Goal: Communication & Community: Ask a question

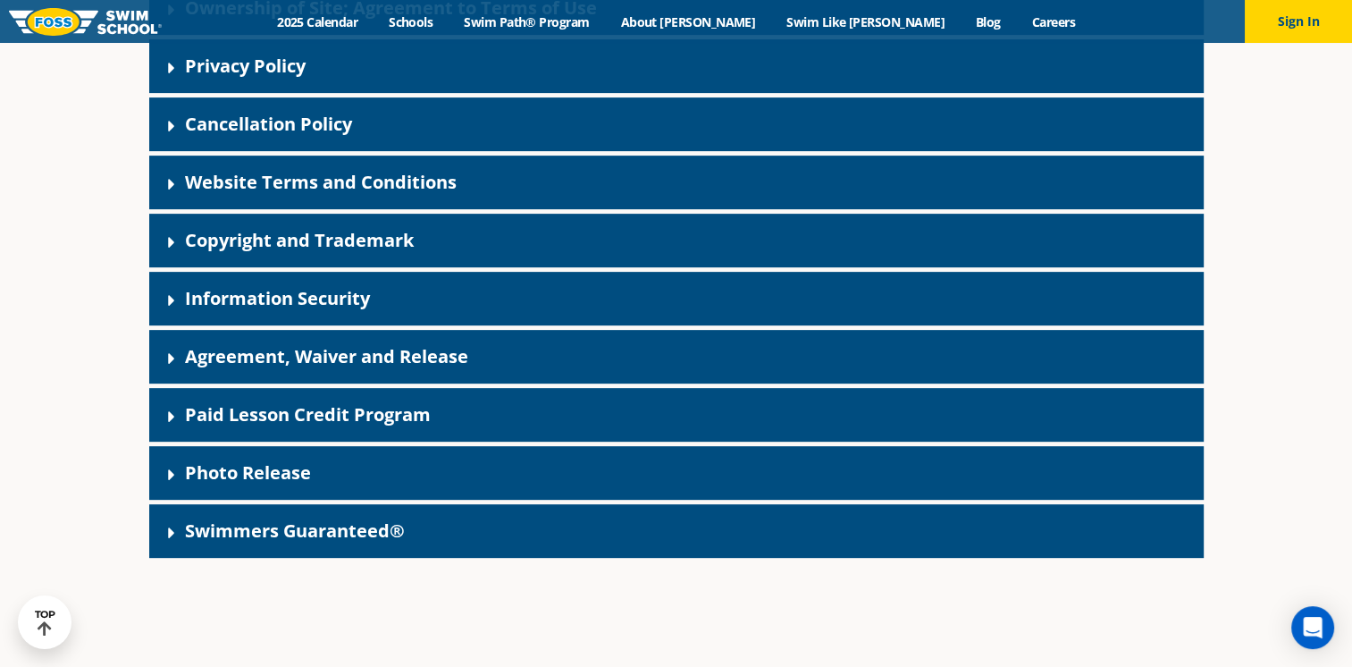
scroll to position [591, 0]
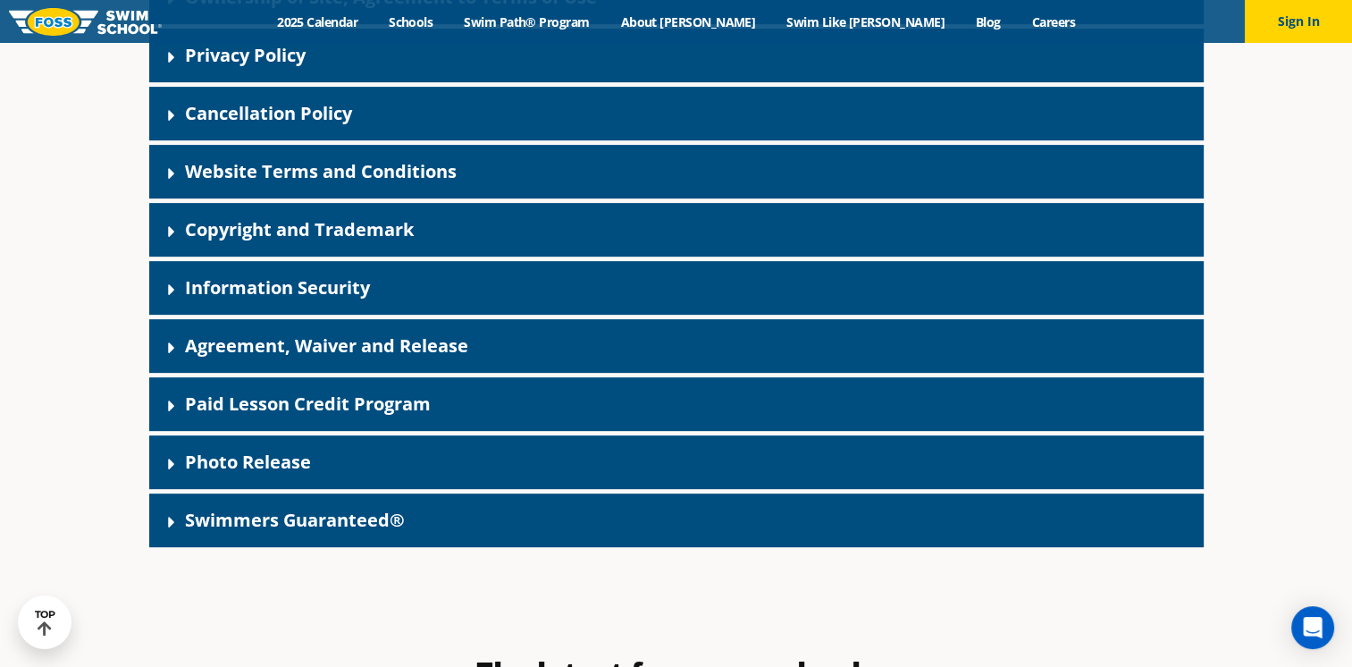
click at [446, 540] on div "Swimmers Guaranteed®" at bounding box center [676, 520] width 1054 height 54
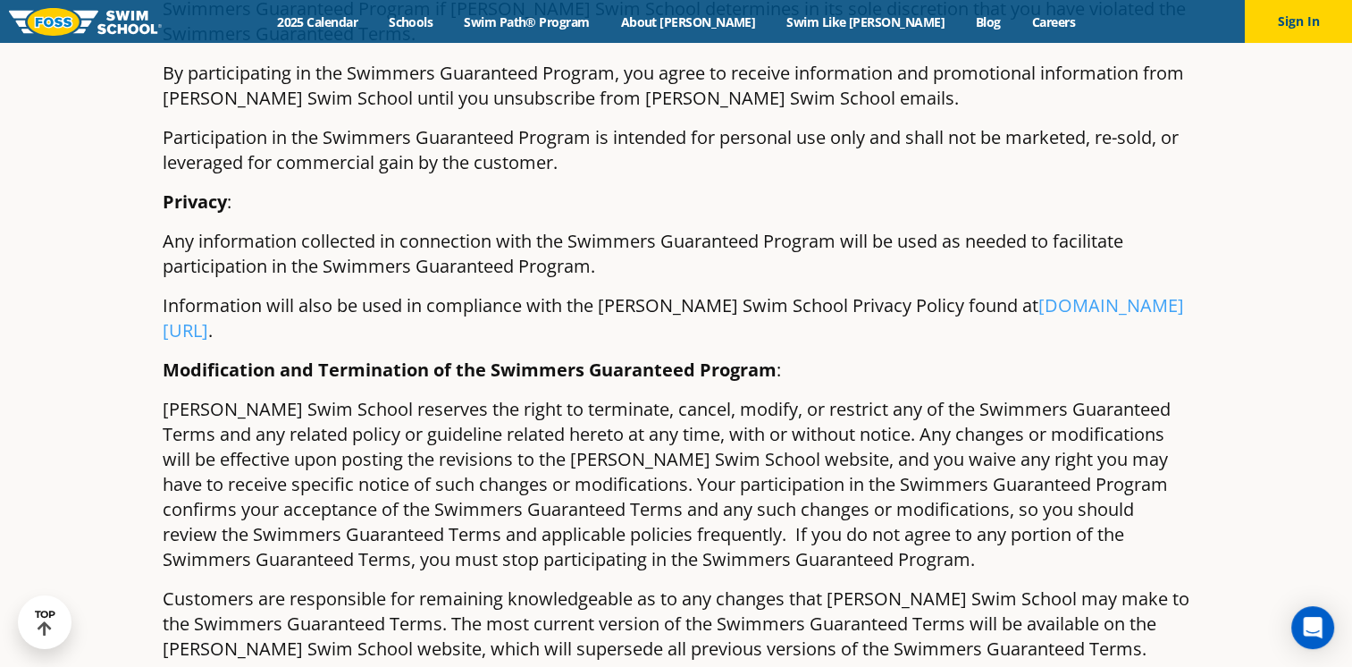
scroll to position [2216, 0]
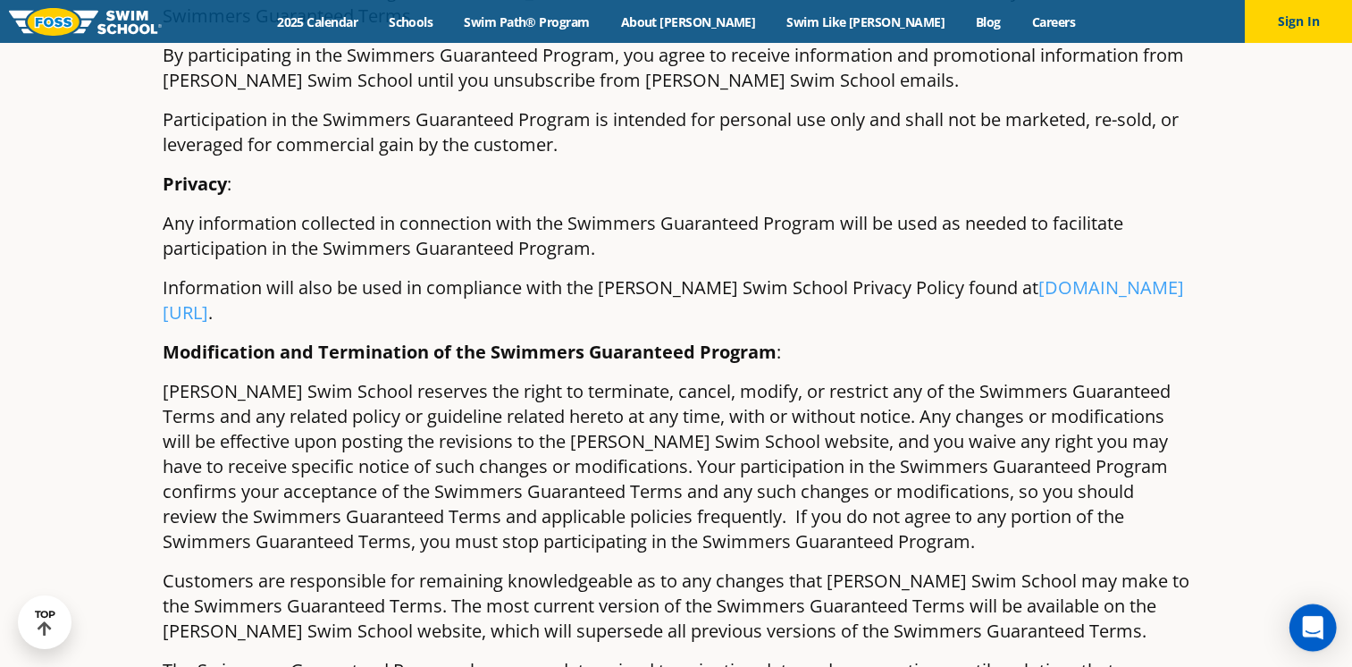
click at [1315, 620] on icon "Open Intercom Messenger" at bounding box center [1312, 627] width 21 height 23
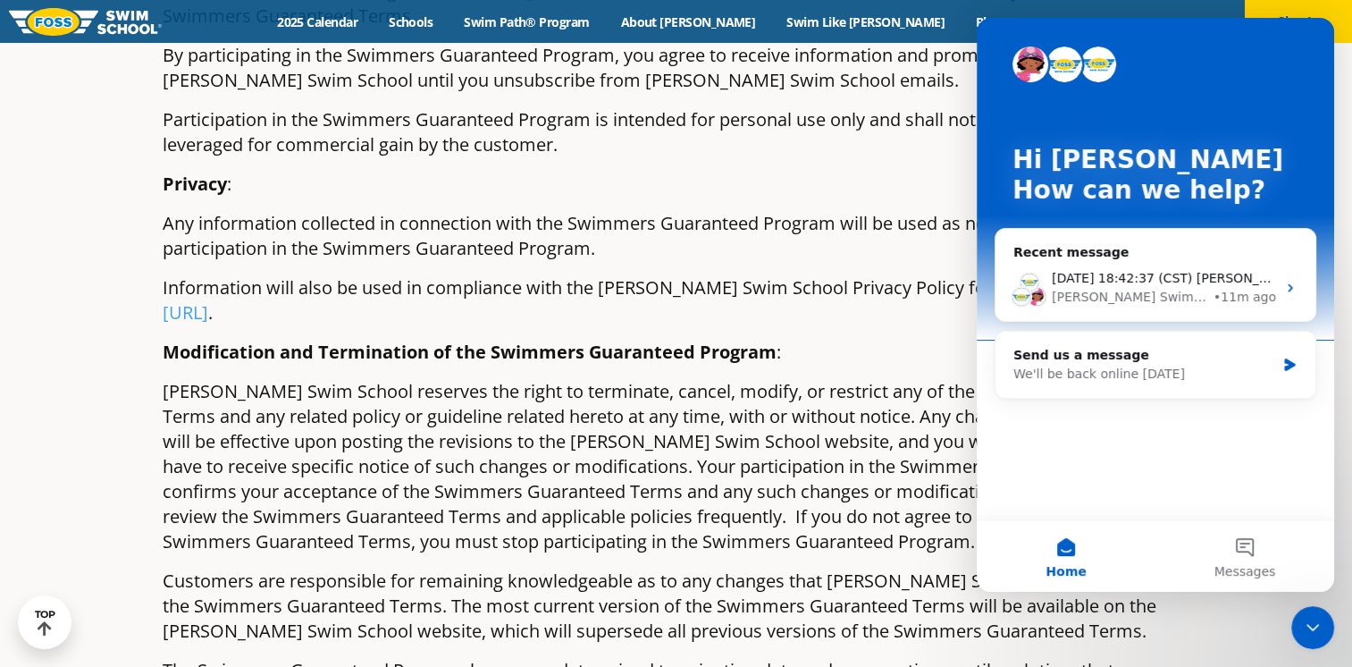
scroll to position [0, 0]
click at [1120, 355] on div "Send us a message" at bounding box center [1144, 355] width 262 height 19
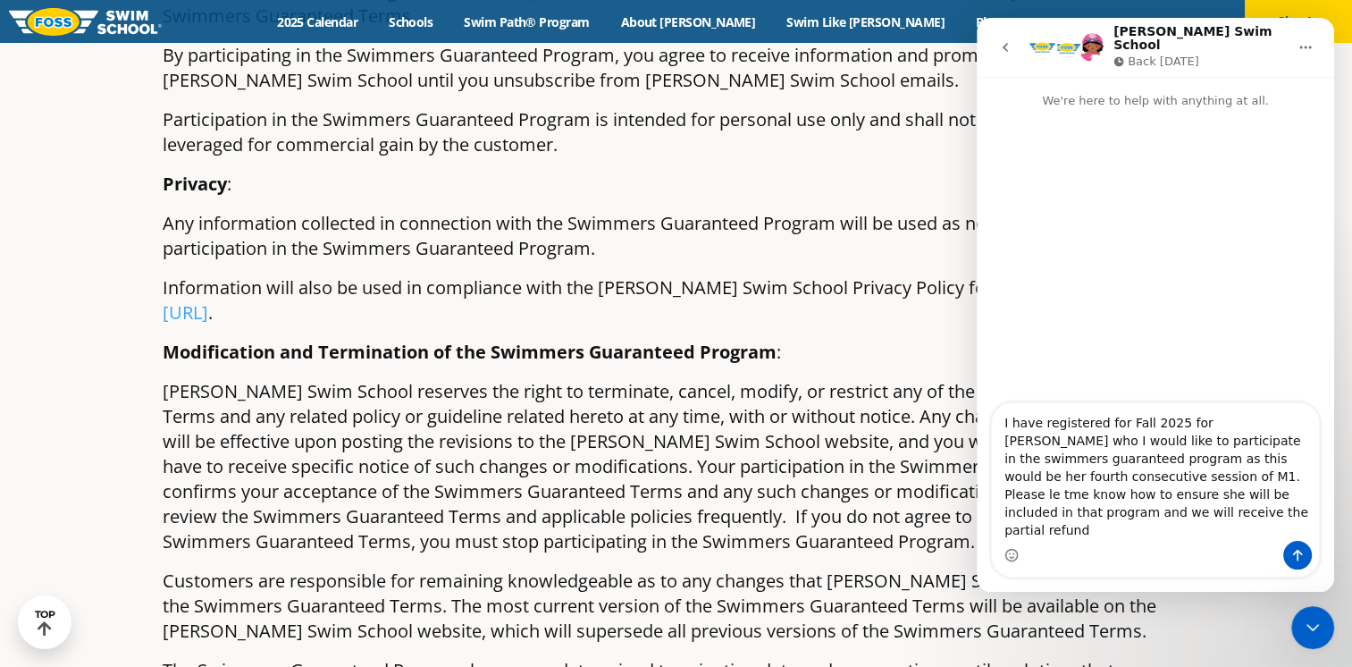
click at [1134, 492] on textarea "I have registered for Fall 2025 for [PERSON_NAME] who I would like to participa…" at bounding box center [1155, 472] width 327 height 138
click at [1098, 540] on textarea "I have registered for Fall 2025 for [PERSON_NAME] who I would like to participa…" at bounding box center [1155, 472] width 327 height 138
type textarea "I have registered for Fall 2025 for [PERSON_NAME] who I would like to participa…"
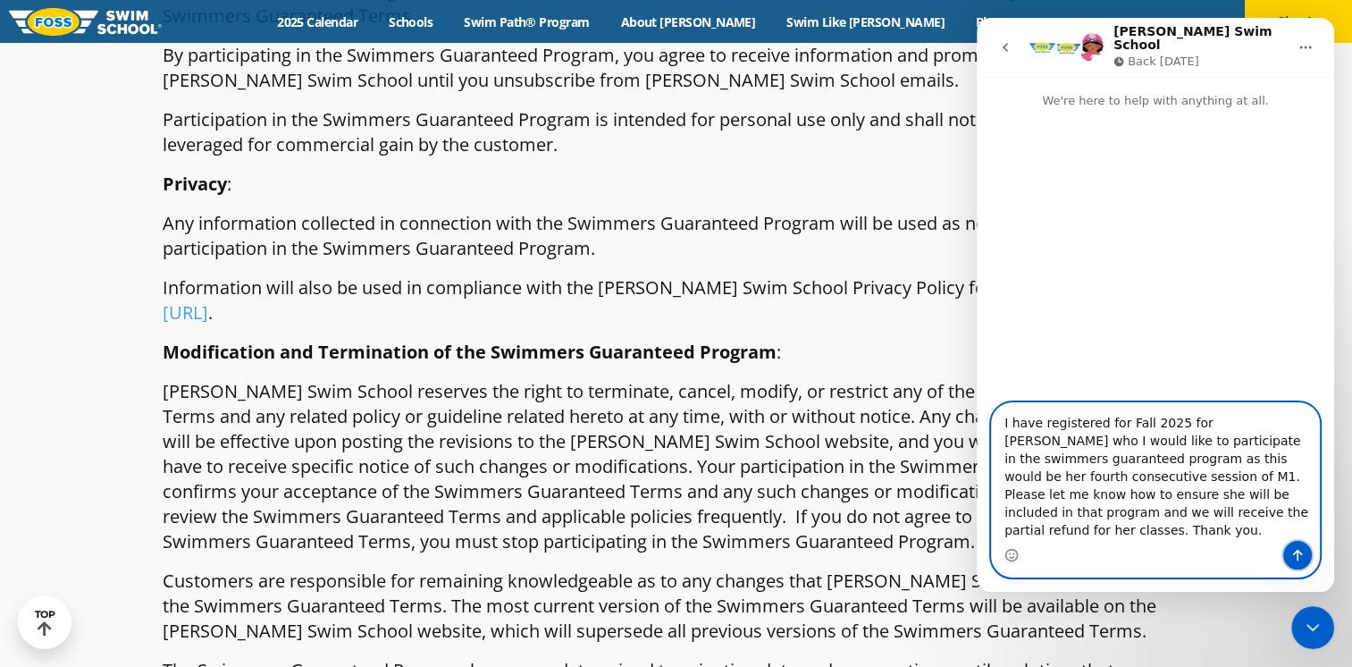
click at [1304, 547] on button "Send a message…" at bounding box center [1297, 555] width 29 height 29
